Goal: Task Accomplishment & Management: Use online tool/utility

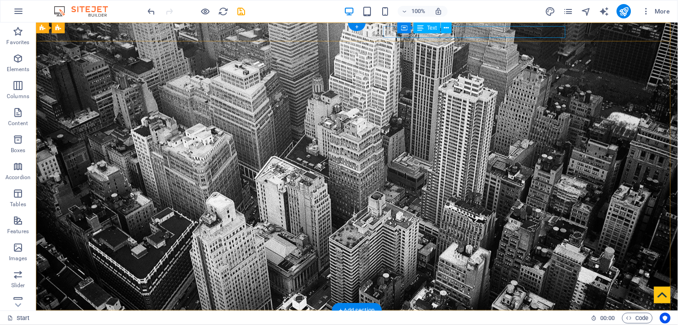
drag, startPoint x: 483, startPoint y: 30, endPoint x: 325, endPoint y: 31, distance: 158.3
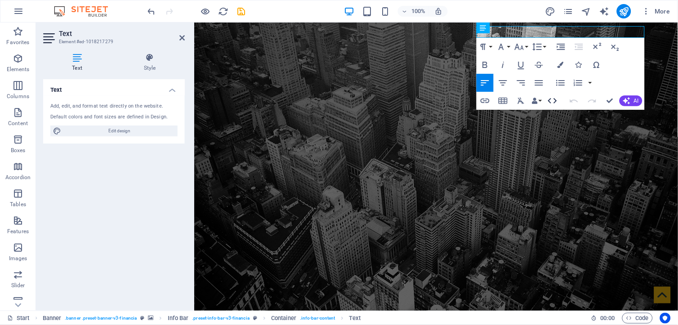
click at [551, 104] on icon "button" at bounding box center [552, 100] width 11 height 11
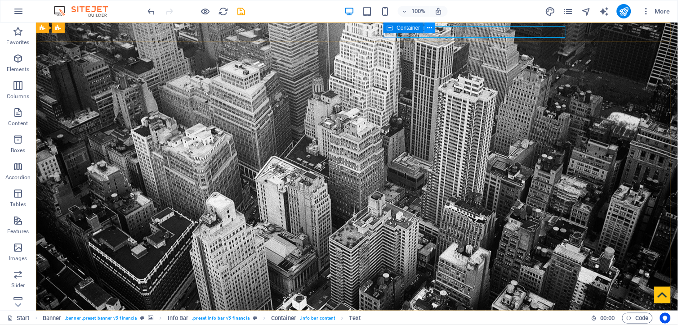
click at [430, 30] on icon at bounding box center [429, 27] width 5 height 9
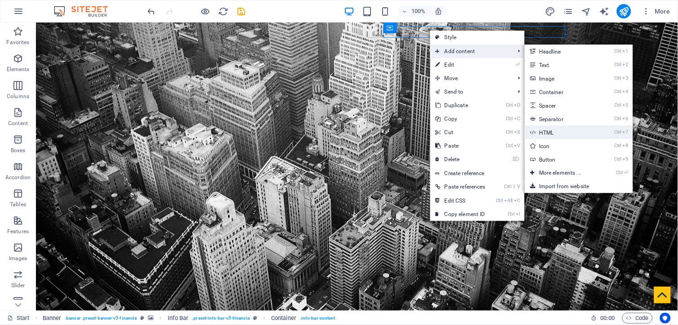
click at [551, 132] on link "Ctrl 7 HTML" at bounding box center [562, 131] width 74 height 13
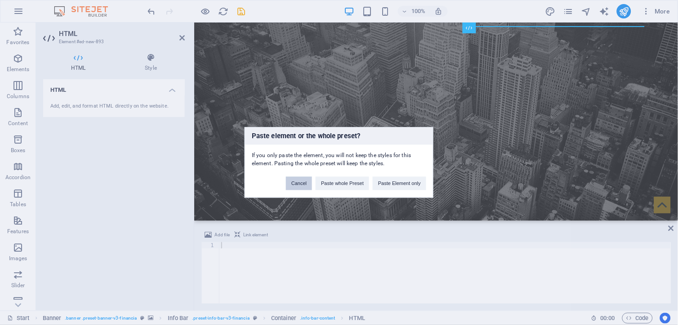
click at [306, 182] on button "Cancel" at bounding box center [299, 183] width 26 height 13
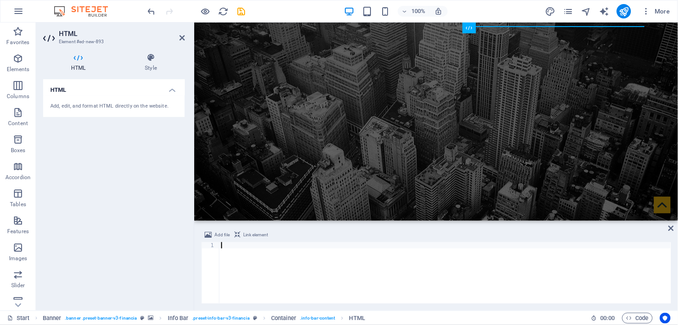
drag, startPoint x: 70, startPoint y: 115, endPoint x: 264, endPoint y: 138, distance: 195.7
click at [264, 137] on div "H3 Banner Banner Container Banner Info Bar Text Container Container Text Contai…" at bounding box center [436, 121] width 484 height 198
type textarea "<div class="commonninja_component pid-bc5930c9-d461-47aa-b5c3-9ec00feed144"></d…"
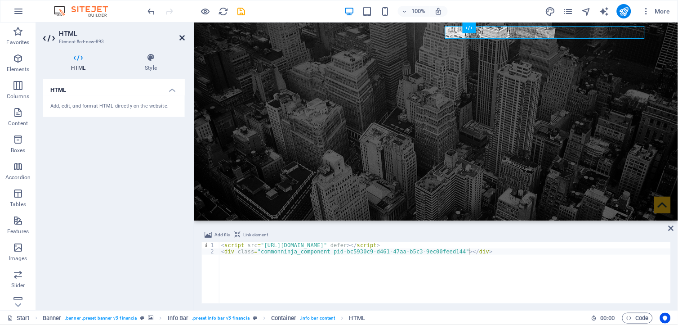
click at [184, 38] on icon at bounding box center [181, 37] width 5 height 7
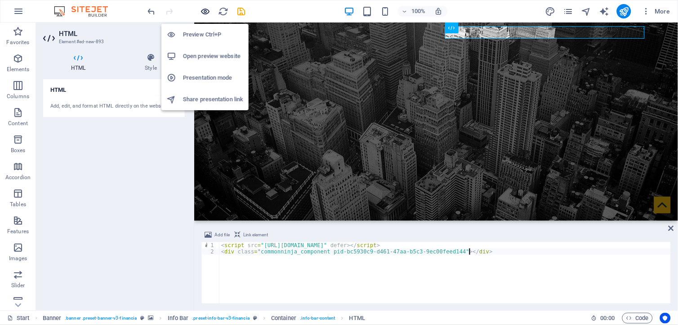
click at [210, 11] on icon "button" at bounding box center [206, 11] width 10 height 10
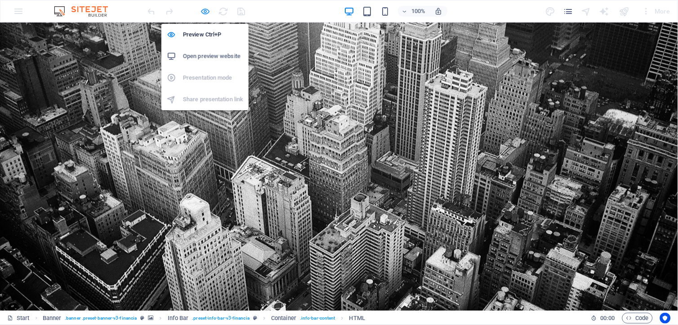
click at [207, 8] on icon "button" at bounding box center [206, 11] width 10 height 10
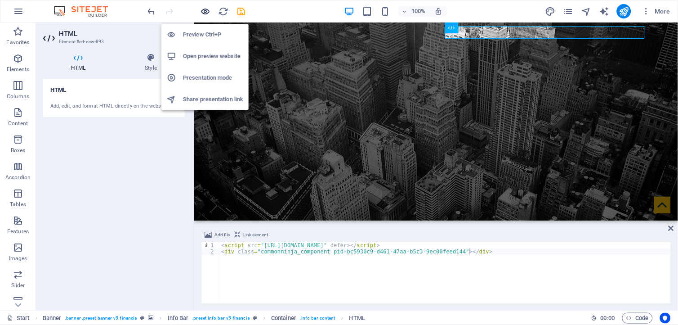
click at [207, 10] on icon "button" at bounding box center [206, 11] width 10 height 10
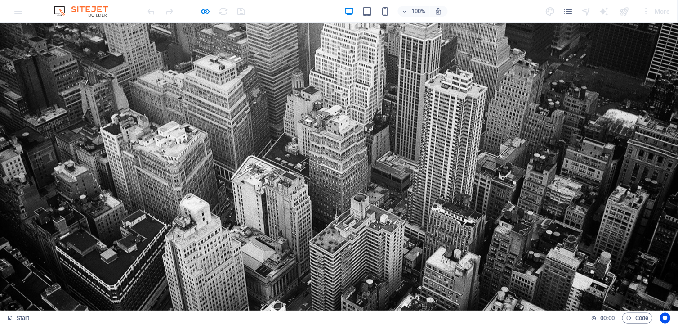
drag, startPoint x: 483, startPoint y: 44, endPoint x: 465, endPoint y: 63, distance: 26.4
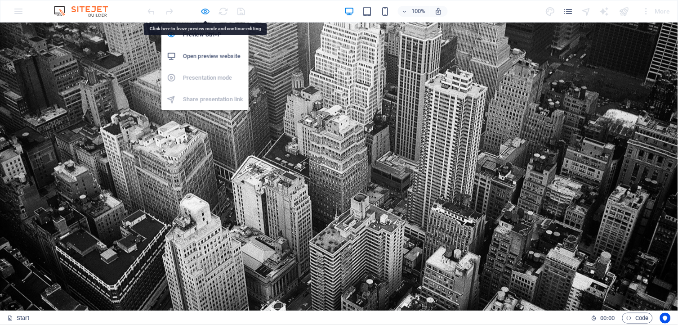
click at [209, 11] on icon "button" at bounding box center [206, 11] width 10 height 10
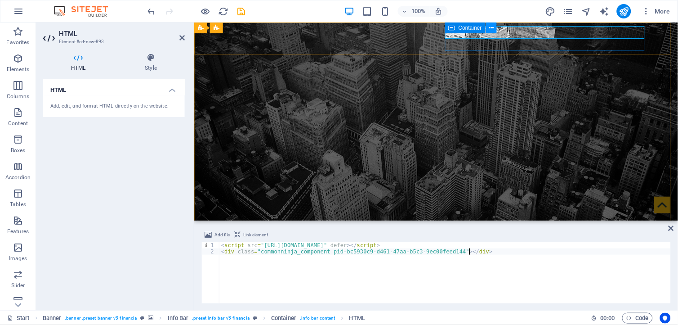
click at [493, 28] on icon at bounding box center [491, 27] width 5 height 9
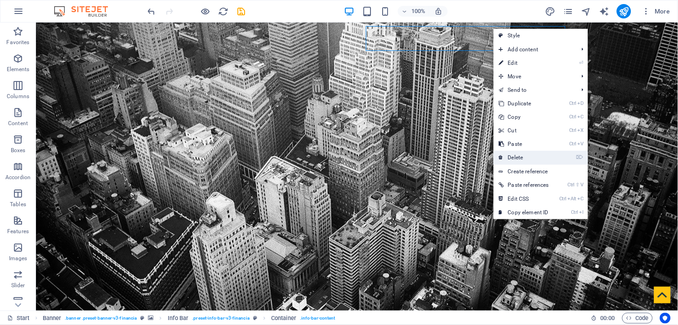
click at [522, 153] on link "⌦ Delete" at bounding box center [524, 157] width 61 height 13
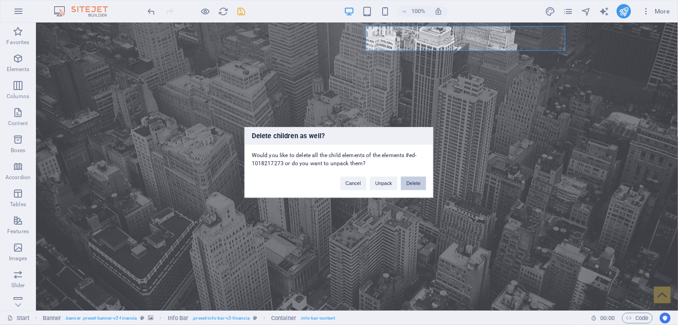
click at [415, 177] on button "Delete" at bounding box center [413, 183] width 25 height 13
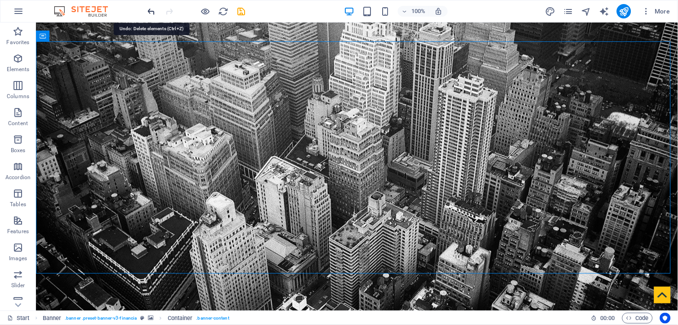
click at [155, 11] on icon "undo" at bounding box center [152, 11] width 10 height 10
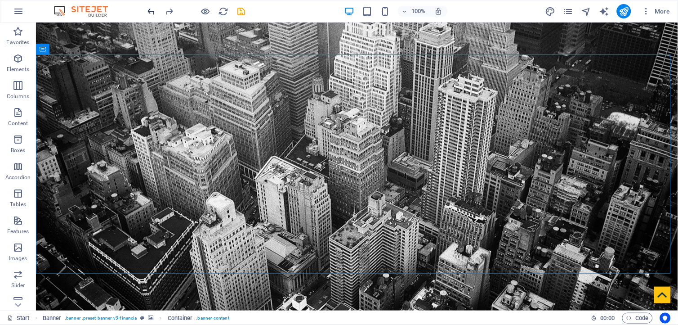
click at [157, 13] on span "undo" at bounding box center [151, 11] width 11 height 10
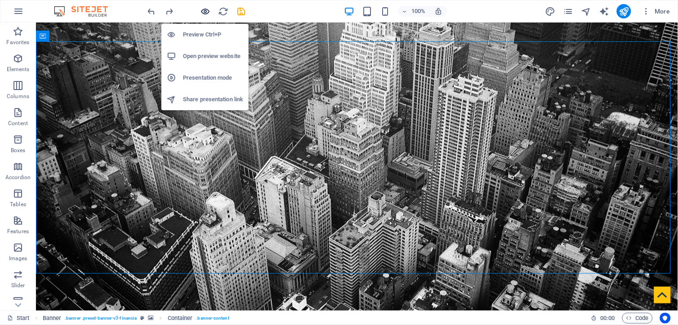
click at [209, 12] on icon "button" at bounding box center [206, 11] width 10 height 10
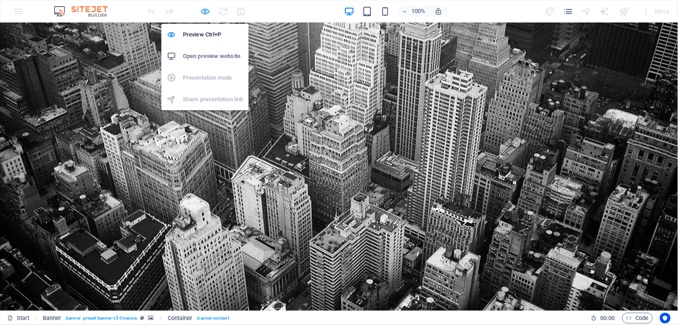
click at [201, 10] on icon "button" at bounding box center [206, 11] width 10 height 10
